Goal: Information Seeking & Learning: Compare options

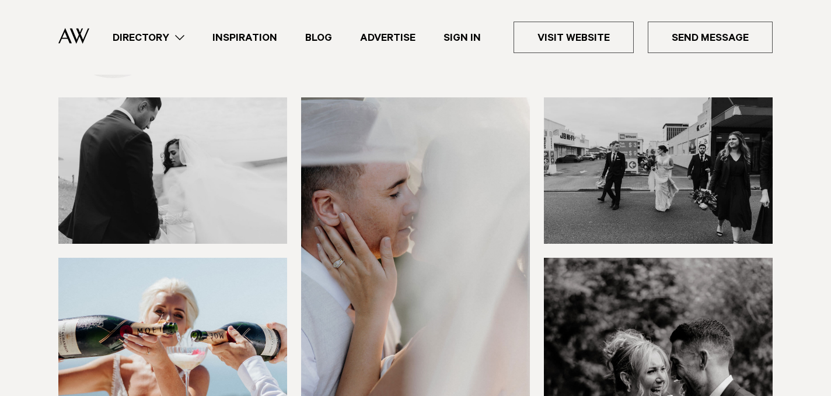
scroll to position [27, 0]
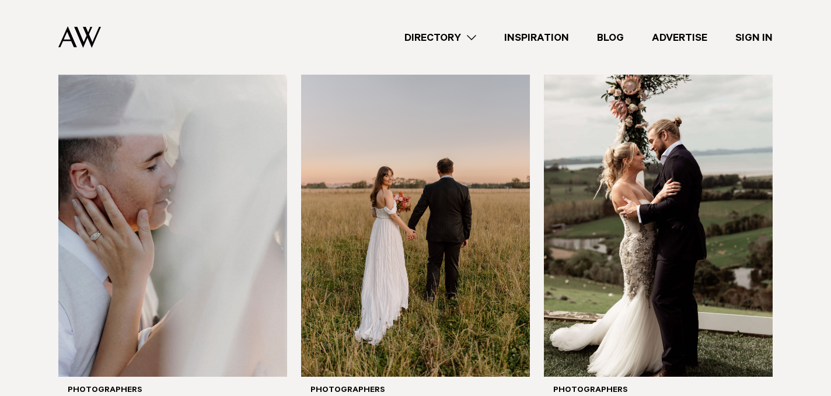
scroll to position [2501, 0]
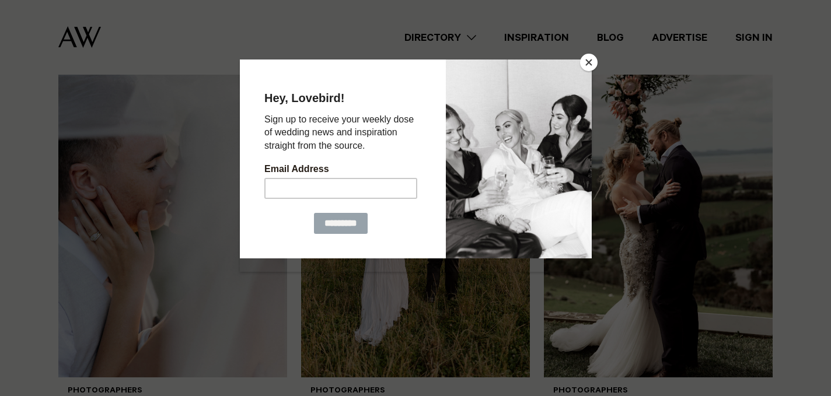
click at [585, 69] on button "Close" at bounding box center [589, 63] width 18 height 18
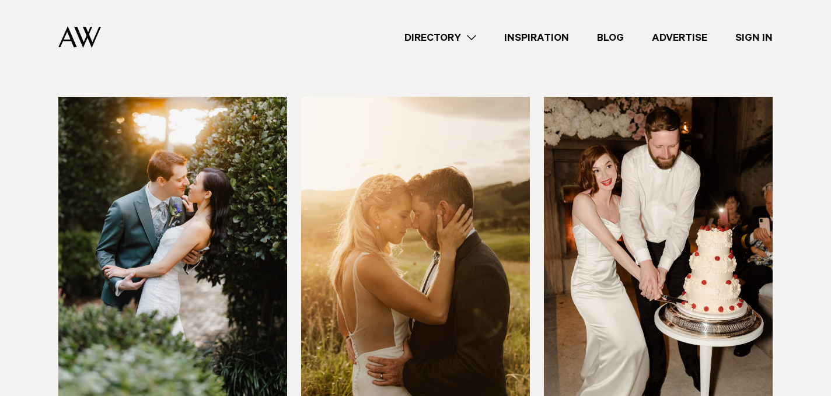
scroll to position [3313, 0]
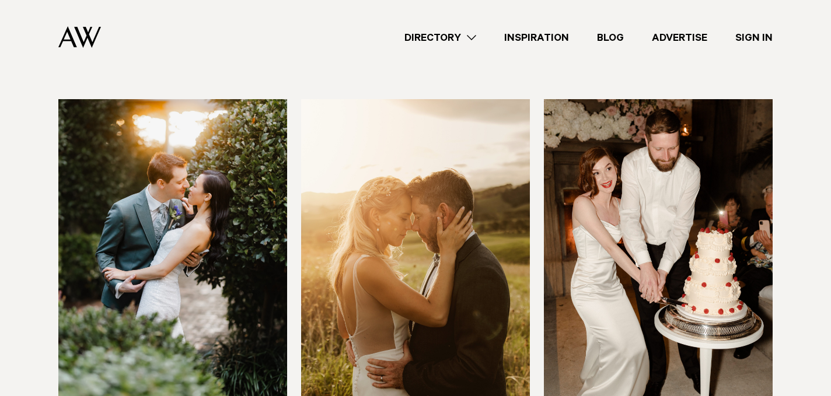
click at [683, 229] on img at bounding box center [658, 252] width 229 height 307
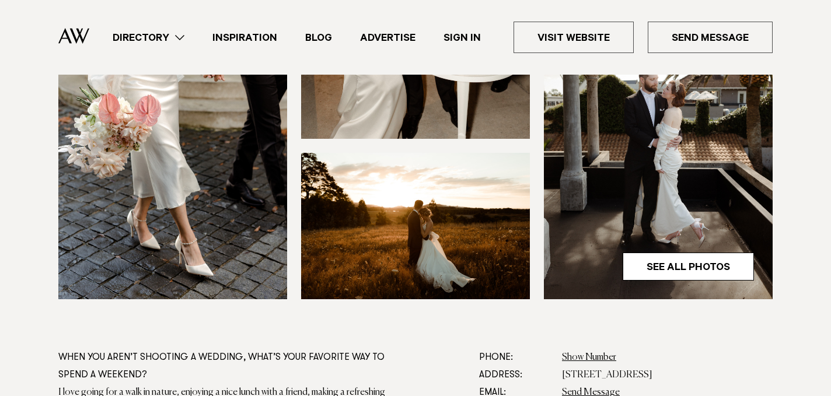
scroll to position [473, 0]
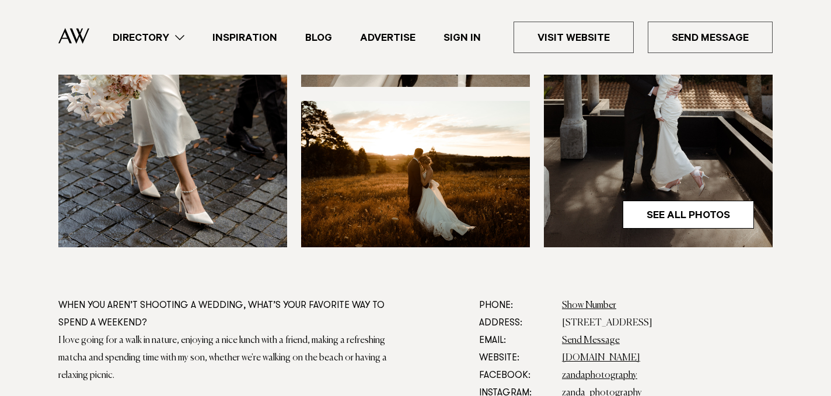
click at [596, 363] on dd "www.zanda.photography" at bounding box center [667, 358] width 211 height 18
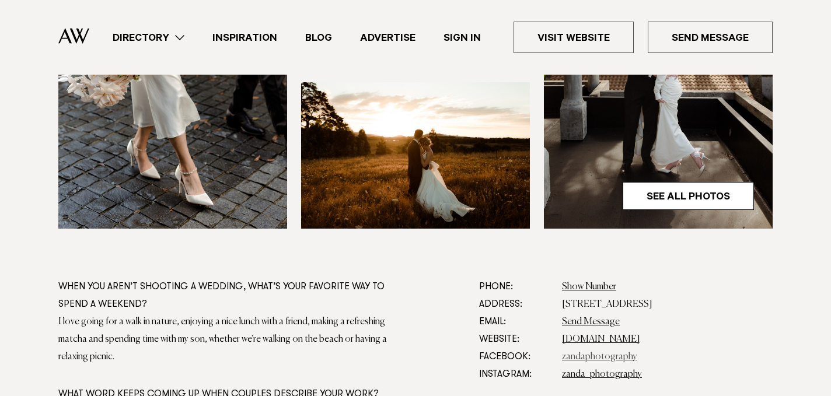
scroll to position [511, 0]
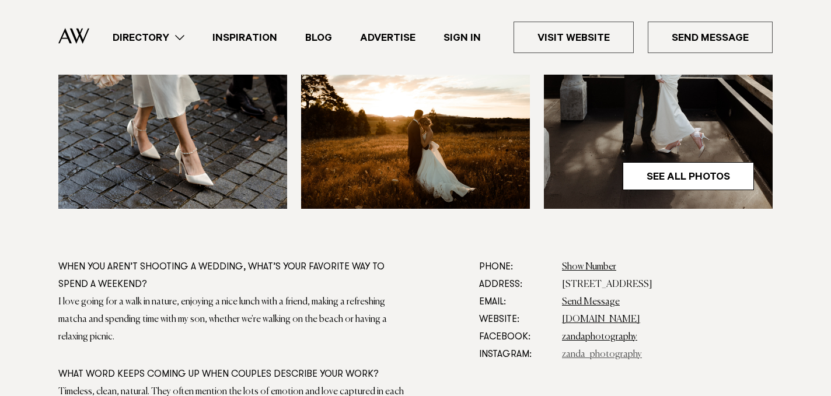
click at [592, 356] on link "zanda_photography" at bounding box center [602, 354] width 80 height 9
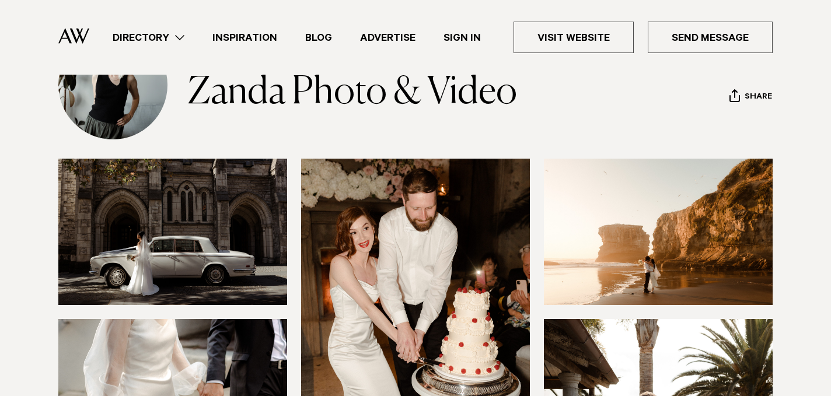
scroll to position [95, 0]
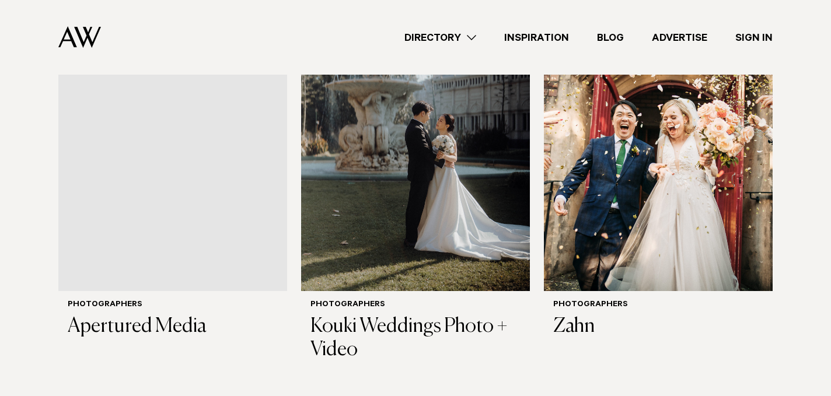
scroll to position [928, 0]
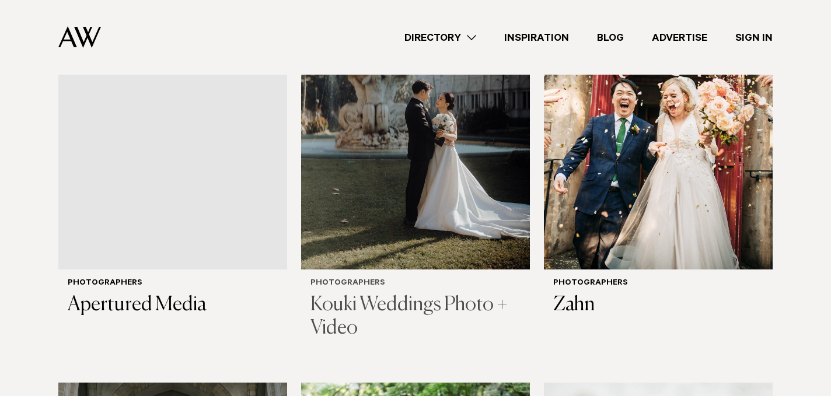
click at [334, 162] on img at bounding box center [415, 116] width 229 height 307
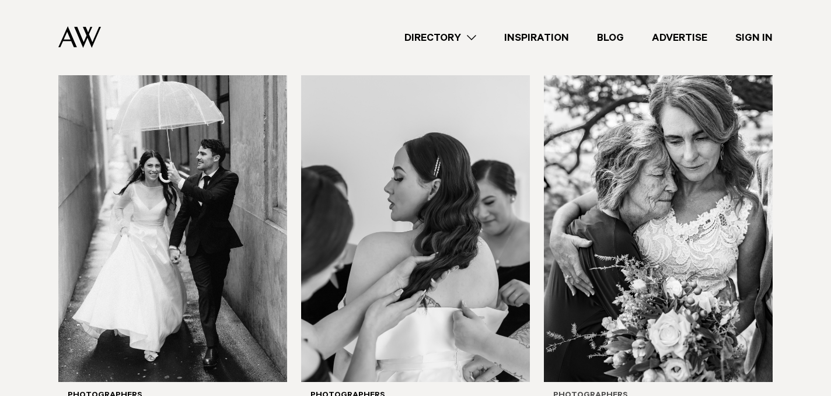
scroll to position [2914, 0]
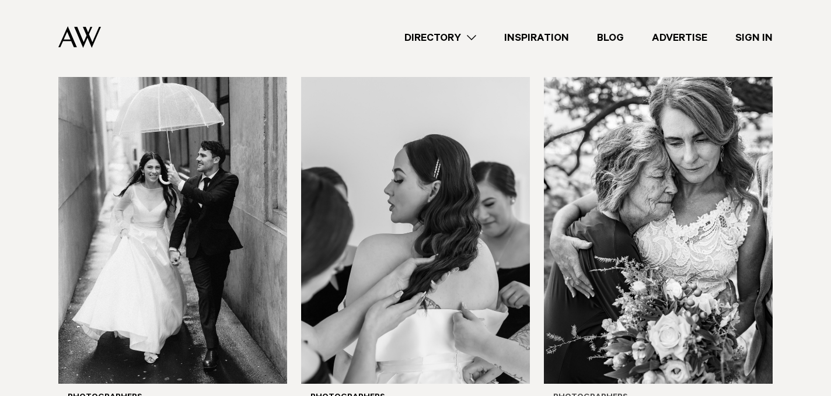
click at [697, 167] on img at bounding box center [658, 230] width 229 height 307
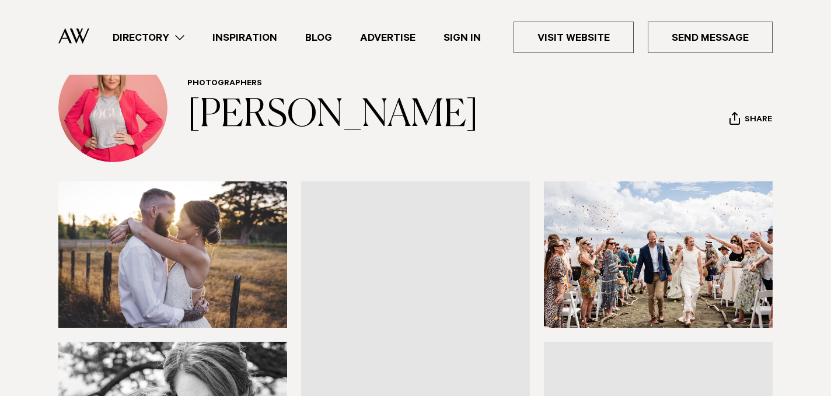
scroll to position [73, 0]
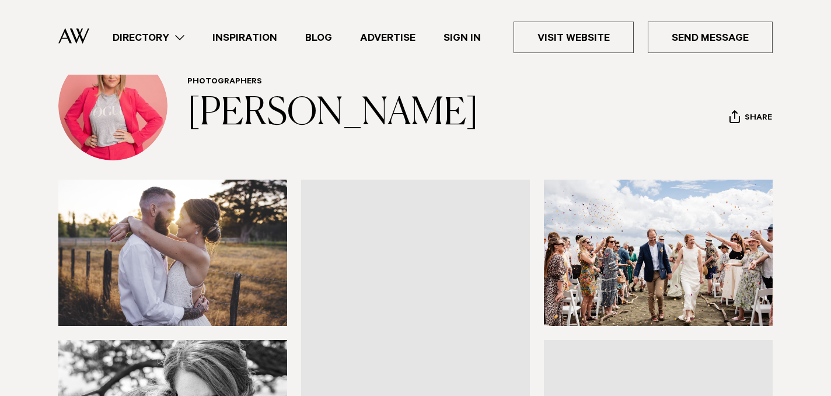
click at [415, 213] on img at bounding box center [415, 333] width 229 height 307
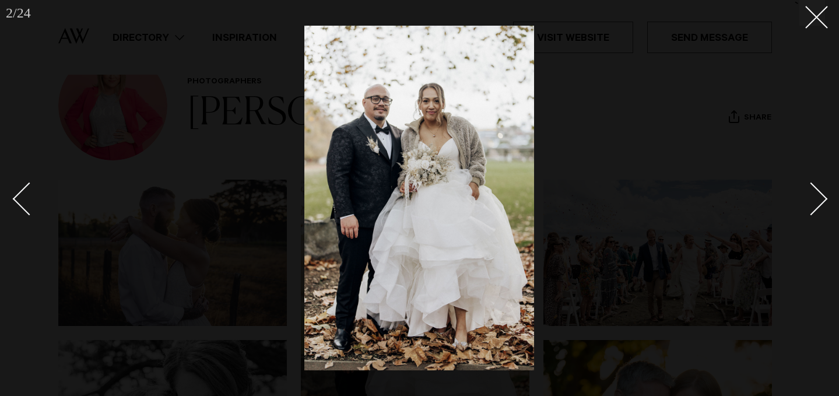
click at [807, 195] on div "Next slide" at bounding box center [811, 198] width 33 height 33
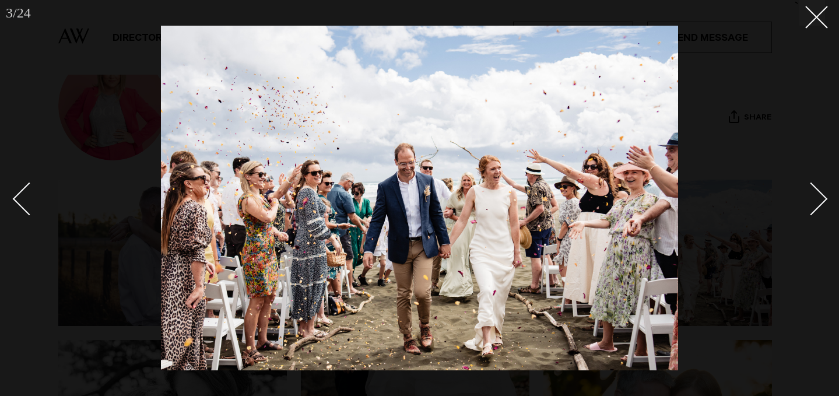
click at [807, 195] on div "Next slide" at bounding box center [811, 198] width 33 height 33
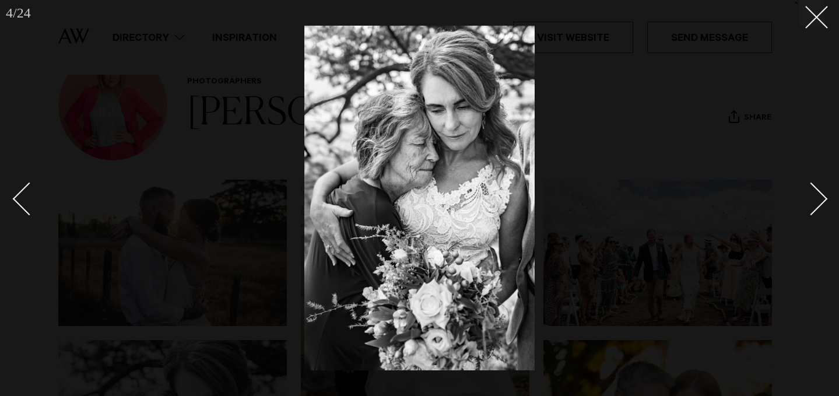
click at [807, 195] on div "Next slide" at bounding box center [811, 198] width 33 height 33
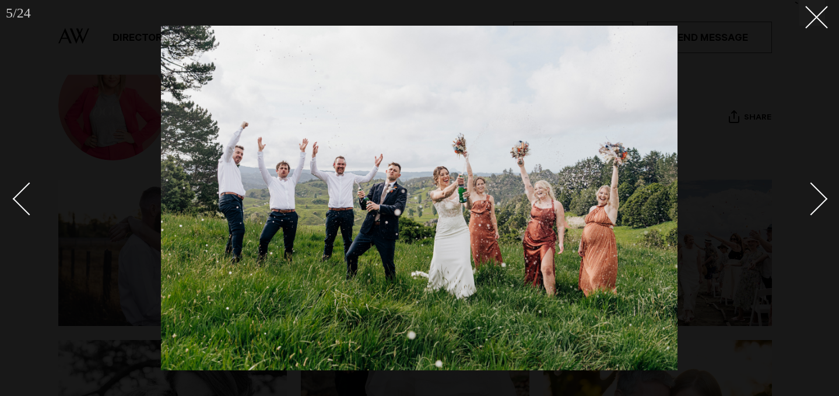
click at [807, 195] on div "Next slide" at bounding box center [811, 198] width 33 height 33
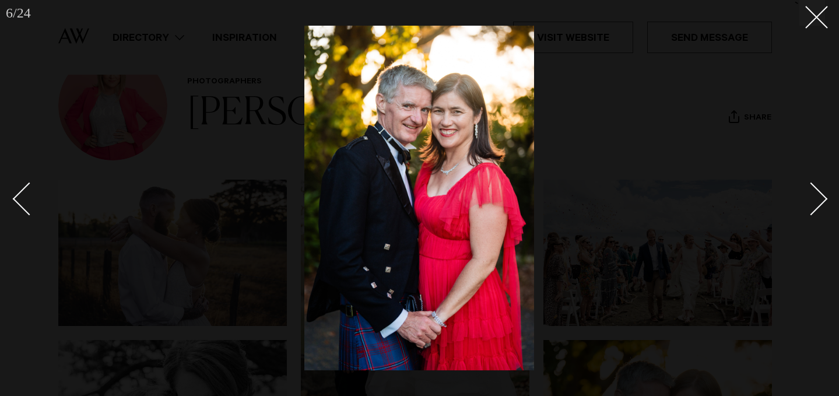
click at [807, 195] on div "Next slide" at bounding box center [811, 198] width 33 height 33
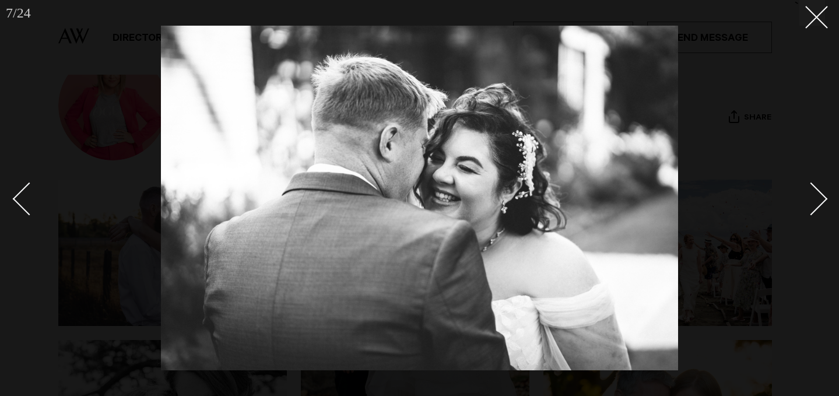
click at [818, 40] on div at bounding box center [419, 198] width 839 height 396
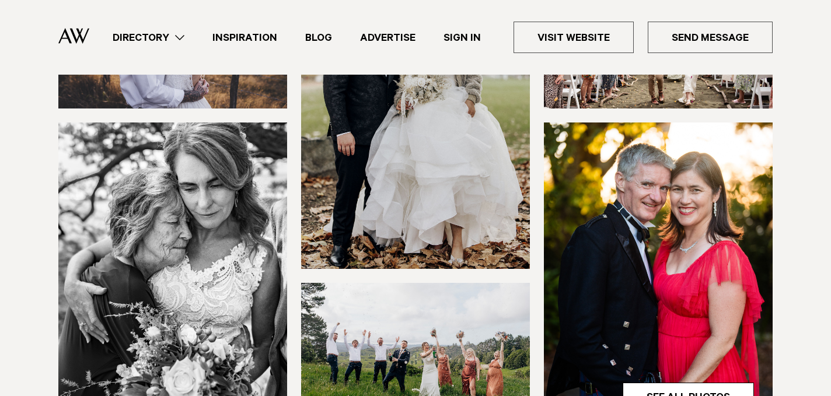
scroll to position [292, 0]
